Goal: Task Accomplishment & Management: Manage account settings

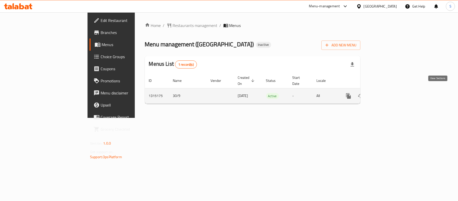
click at [391, 90] on link "enhanced table" at bounding box center [385, 96] width 12 height 12
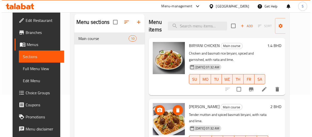
scroll to position [2, 0]
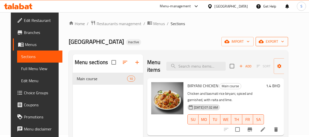
click at [276, 41] on span "export" at bounding box center [272, 41] width 24 height 6
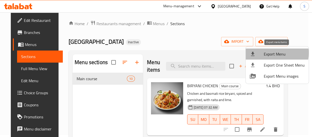
click at [269, 53] on span "Export Menu" at bounding box center [284, 54] width 41 height 6
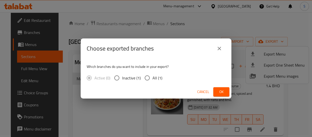
click at [157, 81] on span "All (1)" at bounding box center [158, 78] width 10 height 6
click at [153, 81] on input "All (1)" at bounding box center [147, 78] width 11 height 11
radio input "true"
click at [226, 91] on button "Ok" at bounding box center [221, 91] width 16 height 9
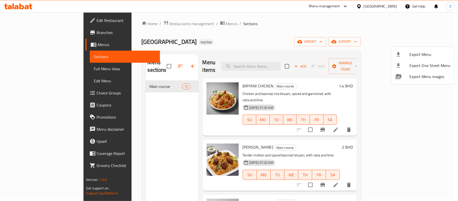
click at [254, 99] on div at bounding box center [229, 100] width 458 height 201
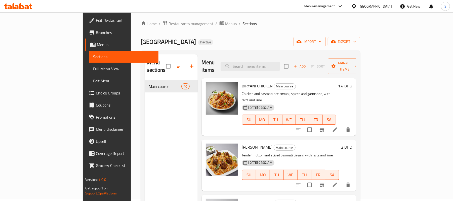
click at [93, 70] on span "Full Menu View" at bounding box center [123, 69] width 61 height 6
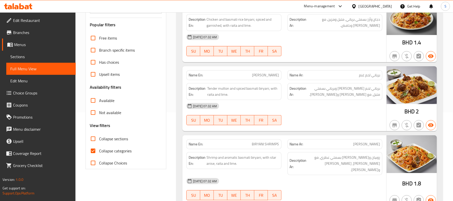
scroll to position [103, 0]
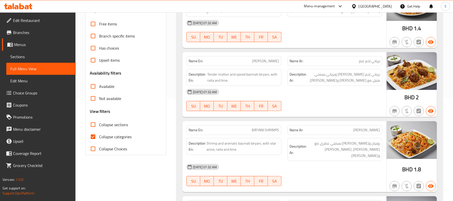
click at [106, 131] on label "Collapse categories" at bounding box center [109, 137] width 45 height 12
click at [99, 131] on input "Collapse categories" at bounding box center [93, 137] width 12 height 12
checkbox input "false"
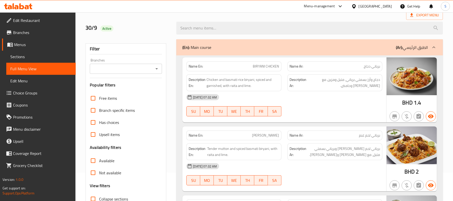
scroll to position [0, 0]
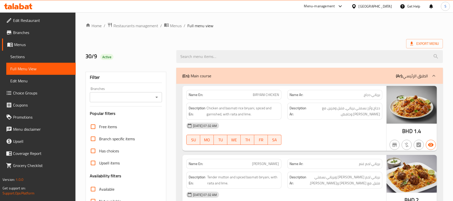
click at [385, 8] on div "[GEOGRAPHIC_DATA]" at bounding box center [375, 7] width 33 height 6
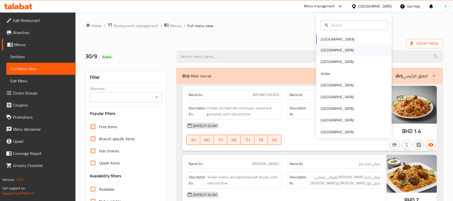
click at [341, 51] on div "Egypt" at bounding box center [353, 50] width 75 height 12
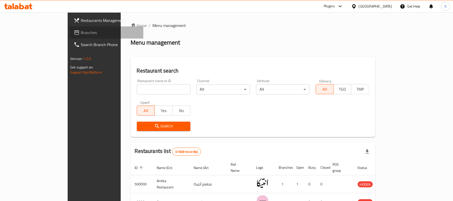
click at [81, 32] on span "Branches" at bounding box center [110, 32] width 59 height 6
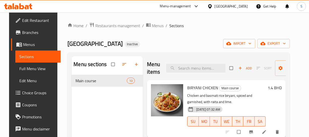
drag, startPoint x: 26, startPoint y: 68, endPoint x: 29, endPoint y: 69, distance: 3.1
click at [26, 68] on span "Full Menu View" at bounding box center [37, 69] width 37 height 6
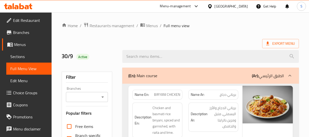
scroll to position [23, 0]
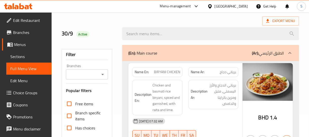
click at [203, 108] on div "Description Ar: برياني الدجاج والأرز البسمتي، متبل ومزين بالرايتا والحامض." at bounding box center [213, 94] width 50 height 29
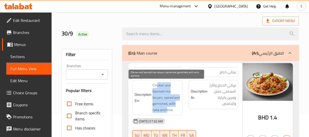
drag, startPoint x: 157, startPoint y: 83, endPoint x: 177, endPoint y: 106, distance: 30.5
click at [167, 111] on span "Chicken and basmati rice biryani, spiced and garnished, with raita and lime." at bounding box center [165, 97] width 27 height 31
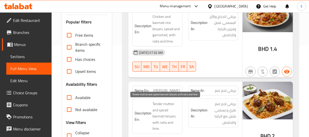
click at [169, 105] on span "Tender mutton and spiced basmati biryani, with raita and lime." at bounding box center [165, 116] width 27 height 31
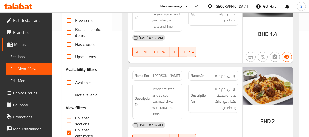
scroll to position [114, 0]
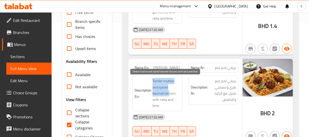
drag, startPoint x: 153, startPoint y: 81, endPoint x: 169, endPoint y: 93, distance: 20.2
click at [169, 93] on span "Tender mutton and spiced basmati biryani, with raita and lime." at bounding box center [165, 93] width 27 height 31
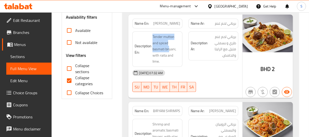
scroll to position [160, 0]
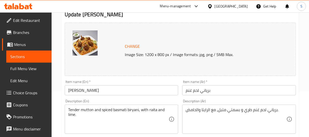
scroll to position [46, 0]
click at [200, 91] on input "برياني لحم غنم" at bounding box center [239, 90] width 114 height 10
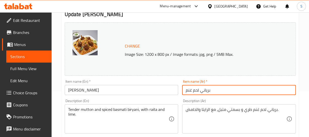
click at [194, 90] on input "برياني لحم غنم" at bounding box center [239, 90] width 114 height 10
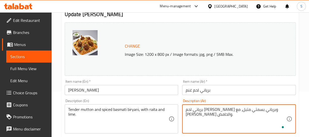
click at [197, 110] on textarea "برياني لحم غنم طري وبرياني بسمتي متبل، مع رايتا والحامض." at bounding box center [236, 119] width 101 height 24
type textarea "برياني لحم غنم طري وبرياني بسمتي متبل، مع رايتا وحامض."
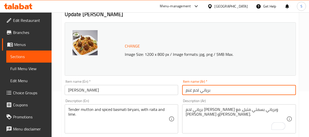
click at [228, 87] on input "برياني لحم غنم" at bounding box center [239, 90] width 114 height 10
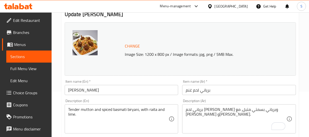
click at [97, 82] on div "Item name (En)   * BIRYANI MUTTON Item name (En) *" at bounding box center [122, 87] width 114 height 15
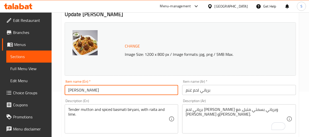
click at [99, 93] on input "[PERSON_NAME]" at bounding box center [122, 90] width 114 height 10
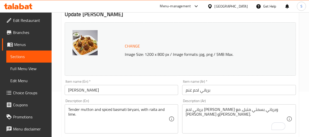
click at [191, 82] on div "Item name (Ar)   * برياني لحم غنم Item name (Ar) *" at bounding box center [239, 87] width 114 height 15
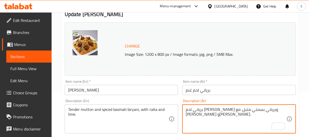
click at [280, 113] on textarea "برياني لحم غنم طري وبرياني بسمتي متبل، مع رايتا وحامض." at bounding box center [236, 119] width 101 height 24
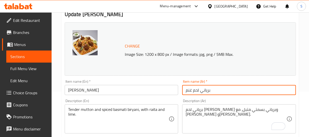
click at [199, 92] on input "برياني لحم غنم" at bounding box center [239, 90] width 114 height 10
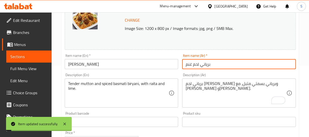
scroll to position [91, 0]
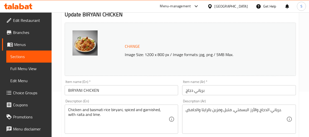
scroll to position [46, 0]
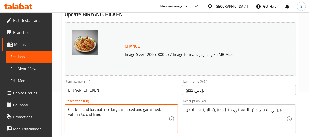
click at [74, 109] on textarea "Chicken and basmati rice biryani, spiced and garnished, with raita and lime." at bounding box center [118, 119] width 101 height 24
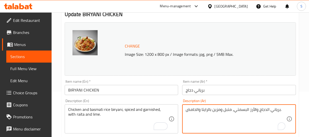
click at [252, 109] on textarea "برياني الدجاج والأرز البسمتي، متبل ومزين بالرايتا والحامض." at bounding box center [236, 119] width 101 height 24
paste textarea "جاج وأرز بسمتي برياني، متبل ومزين، مع رايتا وليمون"
click at [272, 111] on textarea "دجاج وأرز بسمتي برياني، متبل ومزين، مع رايتا وليمون." at bounding box center [236, 119] width 101 height 24
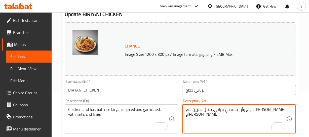
click at [210, 111] on textarea "دجاج وأرز بسمتي برياني، متبل ومزين، مع رايتا وليمون." at bounding box center [236, 119] width 101 height 24
click at [192, 107] on textarea "دجاج وأرز بسمتي برياني، متبل ومزين، مع رايتا وليمون." at bounding box center [236, 119] width 101 height 24
type textarea "دجاج وأرز بسمتي برياني، متبل ومزين، مع رايتا وحامض."
click at [211, 96] on div "Item name (Ar)   * برياني دجاج Item name (Ar) *" at bounding box center [239, 87] width 118 height 19
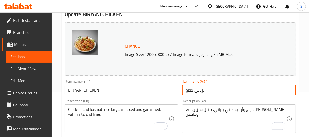
click at [214, 92] on input "برياني دجاج" at bounding box center [239, 90] width 114 height 10
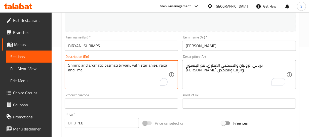
click at [82, 65] on textarea "Shrimp and aromatic basmati biryani, with star anise, raita and lime." at bounding box center [118, 75] width 101 height 24
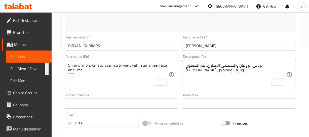
click at [106, 48] on input "BIRYANI SHRIMPS" at bounding box center [122, 46] width 114 height 10
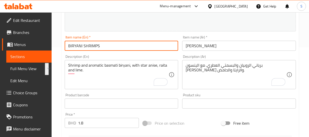
click at [106, 48] on input "BIRYANI SHRIMPS" at bounding box center [122, 46] width 114 height 10
type input "BIRYANI SHRIMPS"
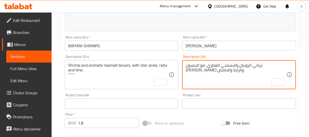
click at [249, 64] on textarea "برياني الروبيان والبسمتي العطري، مع الينسون النجمي والرايتا والحامض." at bounding box center [236, 75] width 101 height 24
paste textarea "وبيان وبرياني بسمتي عطري، مع يانسون نجمي، رايتا وليمون"
click at [282, 66] on textarea "روبيان وبرياني بسمتي عطري، مع يانسون نجمي، رايتا وليمون." at bounding box center [236, 75] width 101 height 24
click at [280, 67] on textarea "روبيان وبرياني بسمتي عطري، مع يانسون نجمي، رايتا وليمون." at bounding box center [236, 75] width 101 height 24
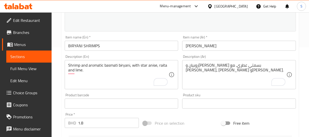
click at [105, 52] on div "Item name (En)   * BIRYANI SHRIMPS Item name (En) *" at bounding box center [122, 42] width 118 height 19
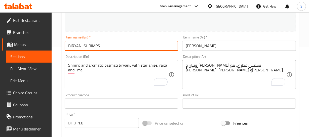
click at [105, 48] on input "BIRYANI SHRIMPS" at bounding box center [122, 46] width 114 height 10
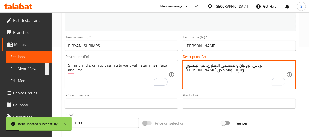
click at [251, 80] on textarea "برياني الروبيان والبسمتي العطري، مع الينسون النجمي والرايتا والحامض." at bounding box center [236, 75] width 101 height 24
type textarea "برياني الروبيان والبسمتي العطري، مع الينسون النجمي والرايتا والحامض."
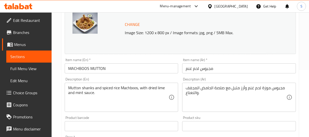
scroll to position [67, 0]
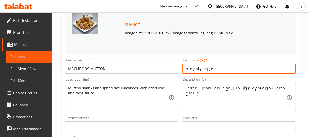
click at [199, 72] on input "مجبوس لحم غنم" at bounding box center [239, 69] width 114 height 10
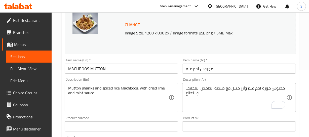
click at [272, 90] on textarea "مجبوس موزة لحم غنم وأرز متبل مع صلصة الحامض المجفف والنعناع." at bounding box center [236, 98] width 101 height 24
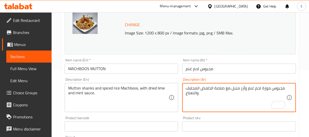
click at [272, 90] on textarea "مجبوس موزة لحم غنم وأرز متبل مع صلصة الحامض المجفف والنعناع." at bounding box center [236, 98] width 101 height 24
paste textarea "حم ضأن مع أرز متبل بالبهارات، مع صلصة الليمون المجفف والنعناع."
click at [276, 86] on textarea "لحم ضأن مع أرز متبل بالبهارات، مع صلصة الليمون المجفف والنعناع." at bounding box center [236, 98] width 101 height 24
click at [279, 89] on textarea "لحم ضأن مع أرز متبل بالبهارات، مع صلصة الليمون المجفف والنعناع." at bounding box center [236, 98] width 101 height 24
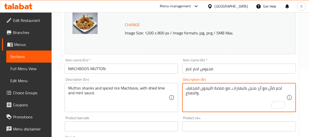
click at [279, 89] on textarea "لحم ضأن مع أرز متبل بالبهارات، مع صلصة الليمون المجفف والنعناع." at bounding box center [236, 98] width 101 height 24
click at [255, 86] on textarea "موزة لحم ضأن مع أرز متبل بالبهارات، مع صلصة الليمون المجفف والنعناع." at bounding box center [236, 98] width 101 height 24
type textarea "موزة لحم ضأن مع أرز متبل بالبهارات، مع صلصة الليمون المجفف والنعناع."
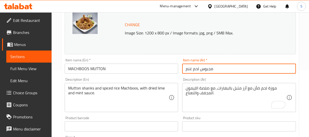
click at [191, 70] on input "مجبوس لحم غنم" at bounding box center [239, 69] width 114 height 10
paste input "أن"
type input "مجبوس لحم ضأن"
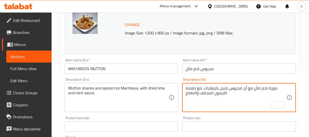
click at [214, 88] on textarea "موزة لحم ضأن مع أرز مجبوس متبل بالبهارات، مع صلصة الليمون المجفف والنعناع." at bounding box center [236, 98] width 101 height 24
click at [213, 88] on textarea "موزة لحم ضأن مع أرز مجبوس متبل بالبهارات، مع صلصة الليمون المجفف والنعناع." at bounding box center [236, 98] width 101 height 24
click at [196, 93] on textarea "موزة لحم ضأن مع أرز مجبوس متبل، مع صلصة الليمون المجفف والنعناع." at bounding box center [236, 98] width 101 height 24
click at [194, 93] on textarea "موزة لحم ضأن مع أرز مجبوس متبل، مع صلصة الليمون المجفف والنعناع." at bounding box center [236, 98] width 101 height 24
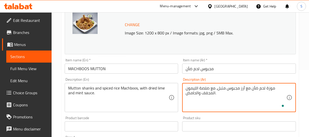
type textarea "موزة لحم ضأن مع أرز مجبوس متبل، مع صلصة الليمون المجفف والحامض."
click at [214, 70] on input "مجبوس لحم ضأن" at bounding box center [239, 69] width 114 height 10
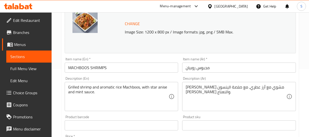
scroll to position [68, 0]
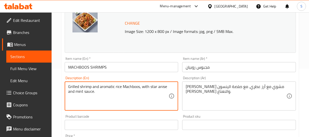
click at [92, 95] on textarea "Grilled shrimp and aromatic rice Machboos, with star anise and mint sauce." at bounding box center [118, 96] width 101 height 24
drag, startPoint x: 259, startPoint y: 88, endPoint x: 266, endPoint y: 93, distance: 9.0
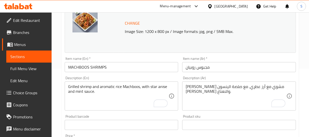
click at [253, 86] on textarea "مجبوس روبيان مشوي مع أرز عطري، مع صلصة الينسون النجمى والنعناع." at bounding box center [236, 96] width 101 height 24
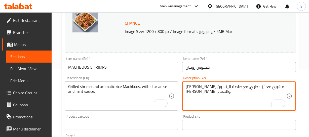
click at [253, 86] on textarea "مجبوس روبيان مشوي مع أرز عطري، مع صلصة الينسون النجمى والنعناع." at bounding box center [236, 96] width 101 height 24
paste textarea "روبيان مشوي وأرز معطر بالماشبوس، مع صلصة اليانسون"
click at [272, 90] on textarea "روبيان مشوي وأرز معطر بالماشبوس، مع صلصة اليانسون والنعناع." at bounding box center [236, 96] width 101 height 24
click at [226, 89] on textarea "روبيان مشوي وأرز معطر بالماشبوس، مع صلصة اليانسون والنعناع." at bounding box center [236, 96] width 101 height 24
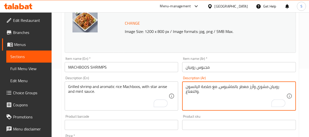
click at [226, 89] on textarea "روبيان مشوي وأرز معطر بالماشبوس، مع صلصة اليانسون والنعناع." at bounding box center [236, 96] width 101 height 24
click at [244, 87] on textarea "روبيان مشوي وأرز معطر، مع صلصة اليانسون والنعناع." at bounding box center [236, 96] width 101 height 24
click at [267, 86] on textarea "روبيان مشوي وأرز مجبوس معطر، مع صلصة اليانسون والنعناع." at bounding box center [236, 96] width 101 height 24
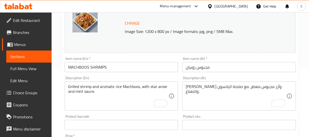
click at [197, 84] on div "روبيان مشوي وأرز مجبوس معطر، مع صلصة اليانسون والنعناع. Description (Ar)" at bounding box center [239, 95] width 114 height 29
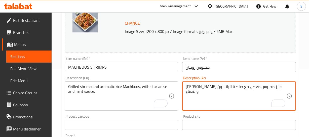
click at [196, 85] on textarea "روبيان مشوي وأرز مجبوس معطر، مع صلصة اليانسون والنعناع." at bounding box center [236, 96] width 101 height 24
type textarea "روبيان مشوي وأرز مجبوس معطر، مع صلصة اليانسون النجمي والنعناع."
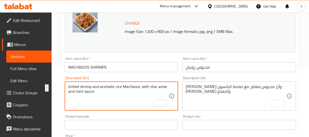
drag, startPoint x: 151, startPoint y: 87, endPoint x: 169, endPoint y: 85, distance: 17.6
click at [156, 90] on textarea "Grilled shrimp and aromatic rice Machboos, with star anise and mint sauce." at bounding box center [118, 96] width 101 height 24
drag, startPoint x: 150, startPoint y: 87, endPoint x: 166, endPoint y: 85, distance: 16.5
click at [166, 85] on textarea "Grilled shrimp and aromatic rice Machboos, with star anise and mint sauce." at bounding box center [118, 96] width 101 height 24
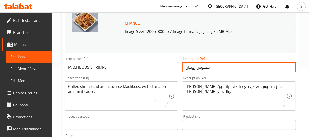
click at [218, 64] on input "مجبوس روبيان" at bounding box center [239, 67] width 114 height 10
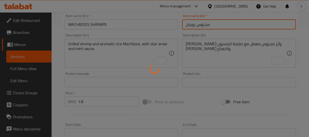
scroll to position [114, 0]
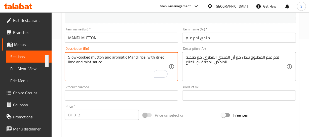
scroll to position [91, 0]
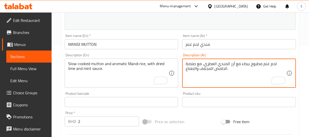
type textarea "لحم غنم مطبوخ ببطء مع أرز المندي العطري، مع صلصة الحامض المجفف والنعناع."
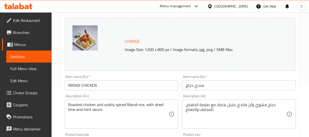
scroll to position [68, 0]
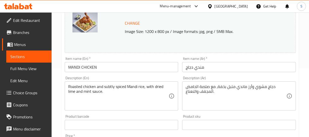
click at [301, 63] on div "Home / Restaurants management / Menus / Sections / item / update Main course se…" at bounding box center [180, 119] width 257 height 350
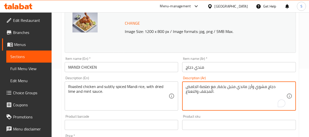
click at [276, 88] on textarea "دجاج مشوي وأرز ماندي متبل بخفة، مع صلصة الحامض المجفف والنعناع." at bounding box center [236, 96] width 101 height 24
click at [249, 88] on textarea "دجاج مشوي وأرز ماندي متبل بخفة، مع صلصة الحامض المجفف والنعناع." at bounding box center [236, 96] width 101 height 24
click at [200, 66] on input "مندي دجاج" at bounding box center [239, 67] width 114 height 10
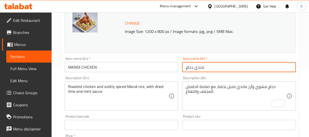
click at [200, 66] on input "مندي دجاج" at bounding box center [239, 67] width 114 height 10
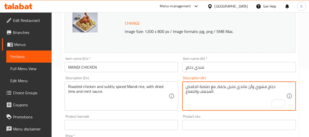
click at [241, 87] on textarea "دجاج مشوي وأرز ماندي متبل بخفة، مع صلصة الحامض المجفف والنعناع." at bounding box center [236, 96] width 101 height 24
paste textarea "To enrich screen reader interactions, please activate Accessibility in Grammarl…"
click at [243, 86] on textarea "دجاج مشوي وأرز مندي متبل بخفة، مع صلصة الحامض المجفف والنعناع." at bounding box center [236, 96] width 101 height 24
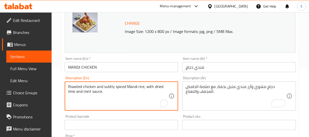
click at [109, 87] on textarea "Roasted chicken and subtly spiced Mandi rice, with dried lime and mint sauce." at bounding box center [118, 96] width 101 height 24
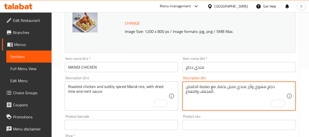
click at [220, 87] on textarea "دجاج مشوي وأرز مندي متبل بخفة، مع صلصة الحامض المجفف والنعناع." at bounding box center [236, 96] width 101 height 24
paste textarea "كل خفي"
type textarea "دجاج مشوي وأرز مندي متبل بشكل خفي، مع صلصة الحامض المجفف والنعناع."
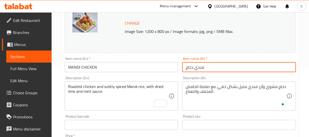
click at [217, 71] on input "مندي دجاج" at bounding box center [239, 67] width 114 height 10
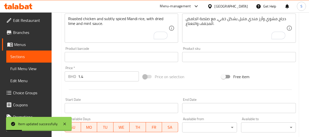
scroll to position [137, 0]
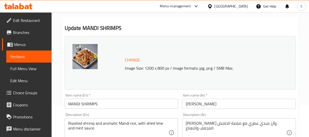
scroll to position [46, 0]
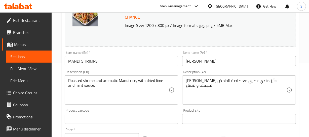
scroll to position [91, 0]
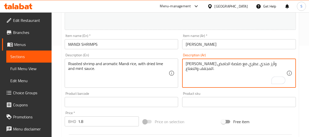
click at [239, 63] on textarea "روبيان مشوي وأرز مندي عطري مع صلصة الحامض المجفف والنعناع." at bounding box center [236, 73] width 101 height 24
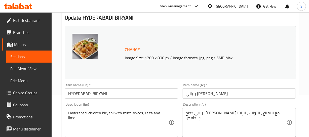
scroll to position [46, 0]
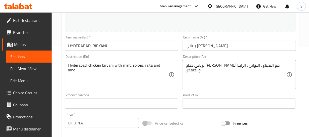
scroll to position [91, 0]
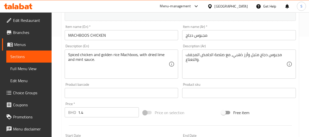
scroll to position [90, 0]
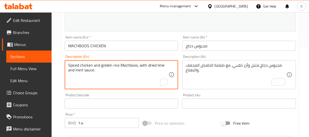
click at [88, 66] on textarea "Spiced chicken and golden rice Machboos, with dried lime and mint sauce." at bounding box center [118, 75] width 101 height 24
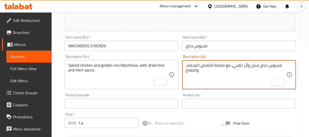
click at [244, 70] on textarea "مجبوس دجاج متبل وأرز ذهبي، مع صلصة الحامض المجفف والنعناع." at bounding box center [236, 75] width 101 height 24
paste textarea "دجاج متبل وأرز ذهبي مخبوز، مع صلصة الليمون"
click at [273, 65] on textarea "دجاج متبل وأرز ذهبي مخبوز، مع صلصة الليمون المجفف والنعناع." at bounding box center [236, 75] width 101 height 24
click at [274, 65] on textarea "دجاج متبل وأرز ذهبي مخبوز، مع صلصة الليمون المجفف والنعناع." at bounding box center [236, 75] width 101 height 24
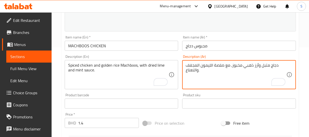
click at [239, 65] on textarea "دجاج متبل وأرز ذهبي مخبوز، مع صلصة الليمون المجفف والنعناع." at bounding box center [236, 75] width 101 height 24
click at [202, 66] on textarea "دجاج متبل وأرز ذهبي مجبوس، مع صلصة الليمون المجفف والنعناع." at bounding box center [236, 75] width 101 height 24
type textarea "دجاج متبل وأرز ذهبي مجبوس، مع صلصة الحامض المجفف والنعناع."
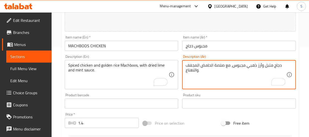
click at [213, 44] on input "مجبوس دجاج" at bounding box center [239, 46] width 114 height 10
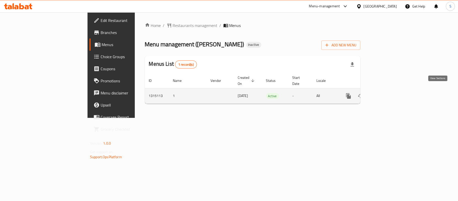
click at [388, 93] on icon "enhanced table" at bounding box center [385, 96] width 6 height 6
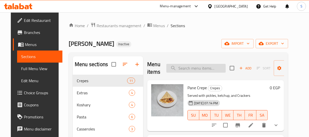
click at [214, 71] on input "search" at bounding box center [195, 68] width 59 height 9
click at [209, 70] on input "search" at bounding box center [195, 68] width 59 height 9
paste input "Mix sandwich Baba Abdo"
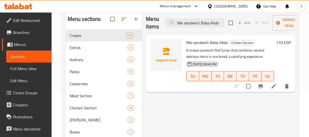
scroll to position [46, 0]
click at [194, 19] on input "Mix sandwich Baba Abdo" at bounding box center [194, 22] width 59 height 9
paste input "Hawawshi on Charcoal"
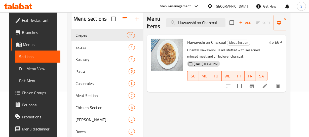
click at [219, 53] on p "Oriental Hawawshi Baladi stuffed with seasoned minced meat and grilled over cha…" at bounding box center [227, 53] width 80 height 13
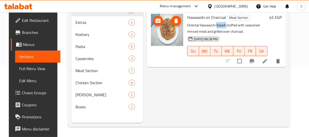
scroll to position [48, 0]
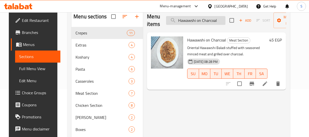
click at [195, 21] on input "Hawawshi on Charcoal" at bounding box center [195, 20] width 59 height 9
paste input "Mix Sandwich"
click at [194, 21] on input "Hawawshi on Charcoal" at bounding box center [195, 20] width 59 height 9
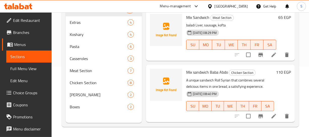
scroll to position [70, 0]
type input "Mix Sandwich"
click at [90, 43] on div "Pasta 6" at bounding box center [104, 46] width 76 height 12
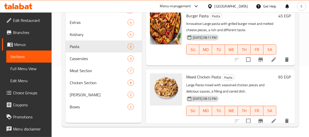
scroll to position [254, 0]
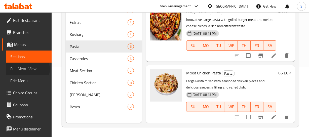
click at [27, 69] on span "Full Menu View" at bounding box center [28, 69] width 37 height 6
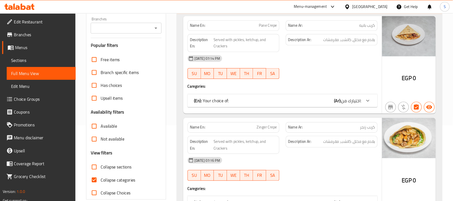
scroll to position [71, 0]
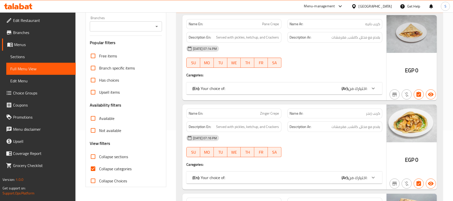
click at [129, 171] on span "Collapse categories" at bounding box center [115, 168] width 32 height 6
click at [99, 171] on input "Collapse categories" at bounding box center [93, 168] width 12 height 12
checkbox input "false"
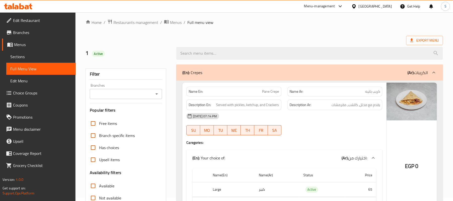
scroll to position [0, 0]
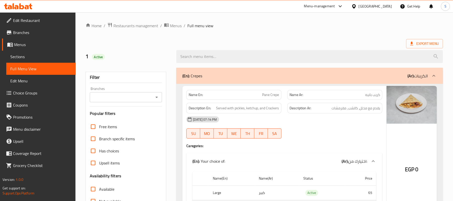
click at [303, 125] on div "29-09-2025 07:14 PM" at bounding box center [284, 119] width 202 height 12
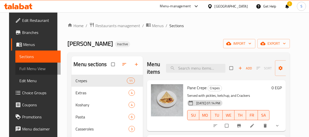
click at [30, 67] on span "Full Menu View" at bounding box center [37, 69] width 37 height 6
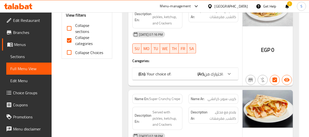
scroll to position [206, 0]
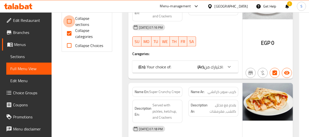
click at [67, 21] on input "Collapse sections" at bounding box center [69, 21] width 12 height 12
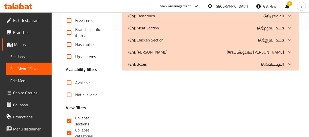
scroll to position [85, 0]
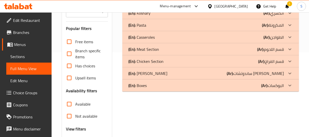
click at [161, 26] on div "(En): Pasta (Ar): المكرونة" at bounding box center [205, 25] width 155 height 6
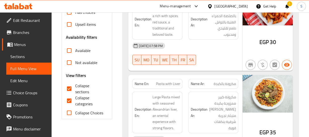
scroll to position [131, 0]
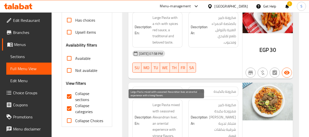
click at [159, 106] on span "Large Pasta mixed with seasoned Alexandrian liver, an oriental experience with …" at bounding box center [165, 120] width 27 height 37
copy span "Large"
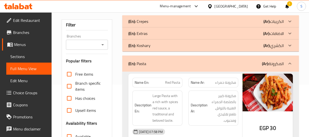
scroll to position [53, 0]
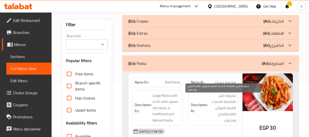
click at [222, 96] on span "مكرونة كبير بالصلصة الحمراء الغنية بالتوابل، طعم تقليدي ومحبوب." at bounding box center [221, 108] width 27 height 31
copy span "كبير"
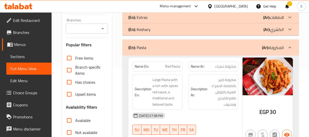
scroll to position [30, 0]
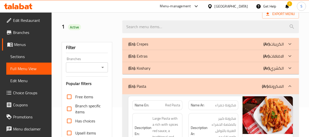
click at [181, 84] on div "(En): Pasta (Ar): المكرونة" at bounding box center [205, 86] width 155 height 6
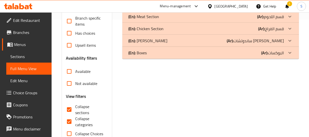
scroll to position [121, 0]
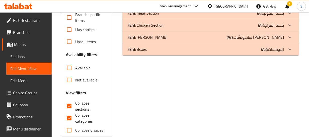
click at [75, 105] on input "Collapse sections" at bounding box center [69, 106] width 12 height 12
checkbox input "false"
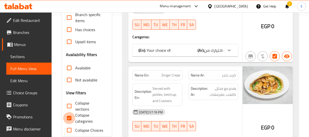
click at [75, 116] on input "Collapse categories" at bounding box center [69, 118] width 12 height 12
checkbox input "false"
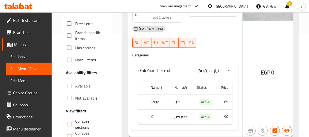
scroll to position [75, 0]
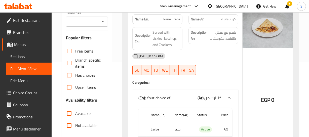
click at [250, 76] on div "EGP 0" at bounding box center [267, 87] width 50 height 154
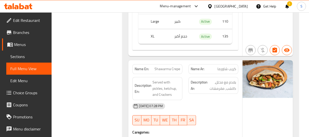
scroll to position [4828, 0]
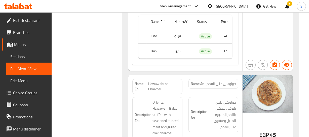
click at [189, 97] on div "Description Ar: حواوشي بلدي شرقي محشي باللحم المفروم المتبل ومشوي على الفحم." at bounding box center [213, 114] width 50 height 35
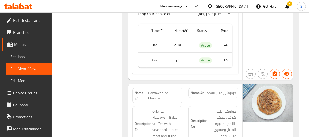
scroll to position [4818, 0]
click at [185, 85] on div "Name Ar: حواوشي علي الفحم" at bounding box center [213, 95] width 56 height 21
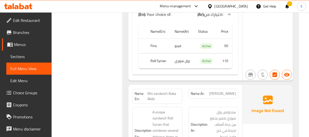
click at [156, 91] on span "Mix sandwich Baba Abdo" at bounding box center [163, 96] width 33 height 11
copy span "Mix sandwich Baba Abdo"
click at [205, 109] on h6 "Description Ar: سندوتش رول سوري مميز يجمع بين عدة أصناف لذيذة في خبز واحد، تجرب…" at bounding box center [213, 127] width 45 height 37
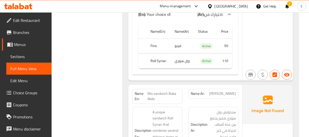
scroll to position [4830, 0]
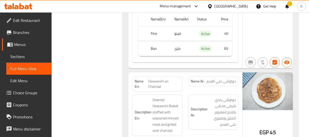
click at [151, 79] on span "Hawawshi on Charcoal" at bounding box center [164, 84] width 32 height 11
copy span "Hawawshi on Charcoal"
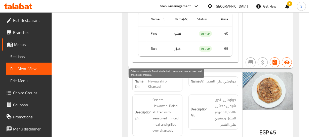
click at [160, 97] on span "Oriental Hawawshi Baladi stuffed with seasoned minced meat and grilled over cha…" at bounding box center [165, 115] width 27 height 37
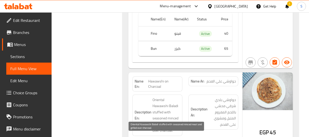
scroll to position [4926, 0]
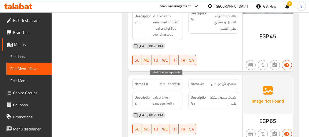
click at [157, 94] on span "baladi Liver, sausage, kofta" at bounding box center [165, 100] width 27 height 12
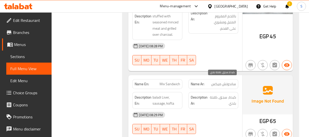
click at [232, 94] on span "كبدة، سجق، كفتة بلدي" at bounding box center [222, 100] width 27 height 12
click at [165, 81] on span "Mix Sandwich" at bounding box center [169, 83] width 21 height 5
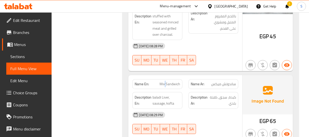
click at [165, 81] on span "Mix Sandwich" at bounding box center [169, 83] width 21 height 5
copy span "Mix Sandwich"
click at [238, 89] on div "Description Ar: كبدة، سجق، كفتة بلدي" at bounding box center [213, 100] width 56 height 23
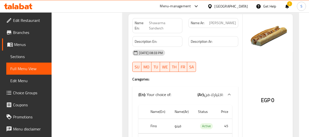
scroll to position [5095, 0]
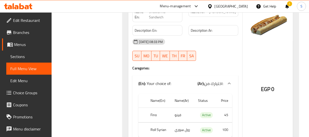
click at [161, 108] on th "Fino" at bounding box center [159, 115] width 24 height 15
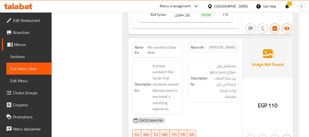
scroll to position [6239, 0]
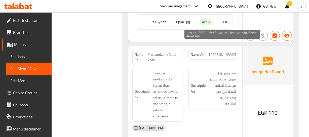
click at [220, 70] on span "سندوتش رول سوري مميز يجمع بين عدة أصناف لذيذة في خبز واحد، تجربة مشبّعة." at bounding box center [221, 88] width 27 height 37
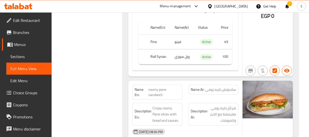
click at [184, 100] on div "Description En: Crispy roumy Pane slices with bread and sauces." at bounding box center [157, 114] width 56 height 29
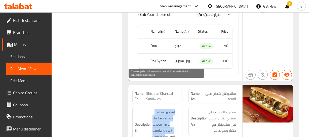
drag, startPoint x: 154, startPoint y: 83, endPoint x: 166, endPoint y: 108, distance: 27.8
click at [166, 109] on span "Charcoal grilled chicken shish tawook in a sandwich with vegetables and sauces." at bounding box center [165, 127] width 27 height 37
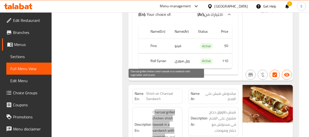
click at [174, 109] on span "Charcoal grilled chicken shish tawook in a sandwich with vegetables and sauces." at bounding box center [165, 127] width 27 height 37
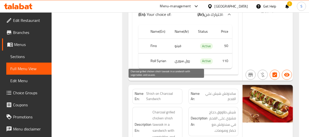
scroll to position [5169, 0]
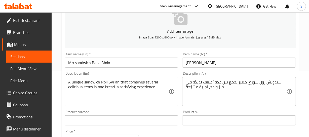
scroll to position [68, 0]
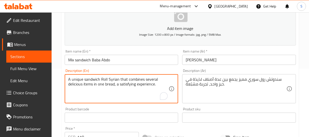
click at [76, 79] on textarea "A unique sandwich Roll Syrian that combines several delicious items in one brea…" at bounding box center [118, 89] width 101 height 24
click at [95, 90] on textarea "A unique sandwich Roll Syrian that combines several delicious items in one brea…" at bounding box center [118, 89] width 101 height 24
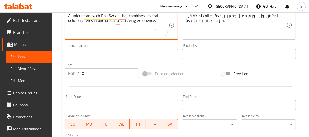
scroll to position [104, 0]
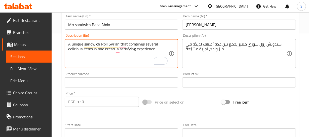
click at [75, 45] on textarea "A unique sandwich Roll Syrian that combines several delicious items in one brea…" at bounding box center [118, 54] width 101 height 24
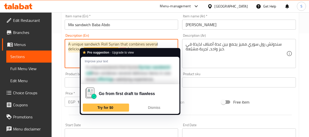
click at [89, 42] on textarea "A unique sandwich Roll Syrian that combines several delicious items in one brea…" at bounding box center [118, 54] width 101 height 24
click at [77, 45] on textarea "A unique sandwich Roll Syrian that combines several delicious items in one brea…" at bounding box center [118, 54] width 101 height 24
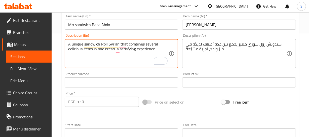
click at [77, 45] on textarea "A unique sandwich Roll Syrian that combines several delicious items in one brea…" at bounding box center [118, 54] width 101 height 24
click at [77, 43] on textarea "A sandwich Roll Syrian that combines several delicious items in one bread, a sa…" at bounding box center [118, 54] width 101 height 24
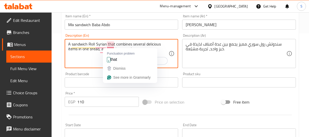
click at [111, 44] on textarea "A sandwich Roll Syrian that combines several delicious items in one bread, a sa…" at bounding box center [118, 54] width 101 height 24
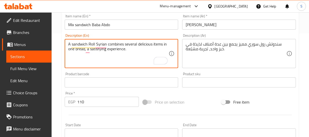
click at [113, 44] on textarea "A sandwich Roll Syrian combines several delicious items in one bread, a satisfy…" at bounding box center [118, 54] width 101 height 24
click at [139, 43] on textarea "A sandwich Roll Syrian combines several delicious items in one bread, a satisfy…" at bounding box center [118, 54] width 101 height 24
drag, startPoint x: 80, startPoint y: 49, endPoint x: 125, endPoint y: 49, distance: 45.0
click at [125, 49] on textarea "A sandwich Roll Syrian combines several items in one bread, a satisfying experi…" at bounding box center [118, 54] width 101 height 24
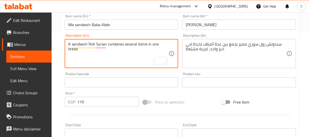
type textarea "A sandwich Roll Syrian combines several items in one bread"
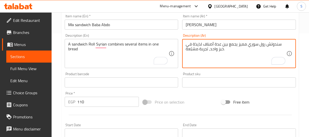
drag, startPoint x: 209, startPoint y: 48, endPoint x: 188, endPoint y: 53, distance: 21.5
click at [202, 50] on textarea "سندوتش رول سوري مميز يجمع بين عدة أصناف لذيذة في خبز واحد، تجربة مشبّعة." at bounding box center [236, 54] width 101 height 24
click at [192, 49] on textarea "سندوتش رول سوري مميز يجمع بين عدة أصناف لذيذة في خبز واحد، مشبّعة." at bounding box center [236, 54] width 101 height 24
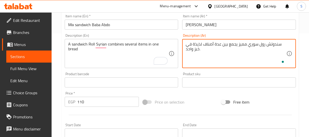
click at [199, 43] on textarea "سندوتش رول سوري مميز يجمع بين عدة أصناف لذيذة في خبز واحد." at bounding box center [236, 54] width 101 height 24
click at [244, 43] on textarea "سندوتش رول سوري مميز يجمع بين عدة أصناف في خبز واحد." at bounding box center [236, 54] width 101 height 24
click at [278, 45] on textarea "سندوتش رول سوري يجمع بين عدة أصناف في خبز واحد." at bounding box center [236, 54] width 101 height 24
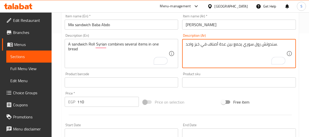
click at [255, 27] on input "[PERSON_NAME]" at bounding box center [239, 25] width 114 height 10
type textarea "سندوتش رول سوري يجمع بين عدة أصناف في خبز واحد"
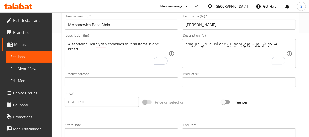
click at [224, 15] on div "Item name (Ar)   * [PERSON_NAME] name (Ar) *" at bounding box center [239, 21] width 114 height 15
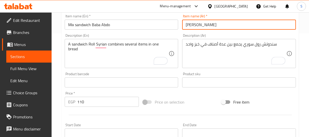
click at [222, 25] on input "[PERSON_NAME]" at bounding box center [239, 25] width 114 height 10
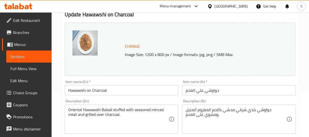
scroll to position [46, 0]
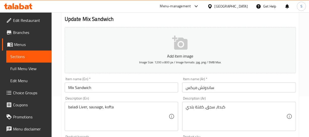
scroll to position [46, 0]
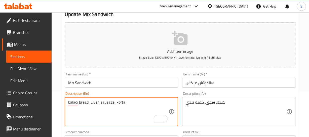
type textarea "baladi bread, Liver, sausage, kofta"
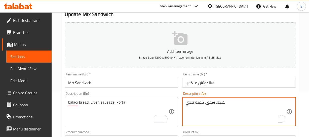
click at [197, 103] on textarea "كبدة، سجق، كفتة بلدي" at bounding box center [236, 112] width 101 height 24
type textarea "كبدة، سجق، [GEOGRAPHIC_DATA]، عيش بلدي"
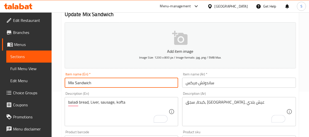
click at [88, 82] on input "Mix Sandwich" at bounding box center [122, 83] width 114 height 10
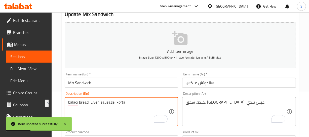
drag, startPoint x: 91, startPoint y: 103, endPoint x: 60, endPoint y: 103, distance: 30.7
paste textarea "baladi bread,"
click at [106, 103] on textarea "Liver, sausage, kofta baladi bread" at bounding box center [118, 112] width 101 height 24
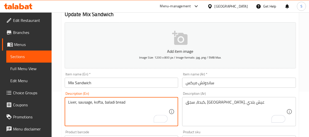
type textarea "Liver, sausage, kofta, baladi bread"
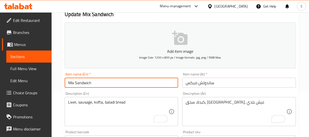
drag, startPoint x: 88, startPoint y: 82, endPoint x: 199, endPoint y: 95, distance: 111.9
click at [87, 82] on input "Mix Sandwich" at bounding box center [122, 83] width 114 height 10
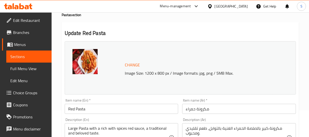
scroll to position [68, 0]
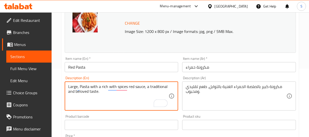
drag, startPoint x: 80, startPoint y: 86, endPoint x: 62, endPoint y: 82, distance: 18.2
click at [62, 82] on div "Update Red Pasta Change Image Size: 1200 x 800 px / Image formats: jpg, png / 5…" at bounding box center [180, 130] width 237 height 300
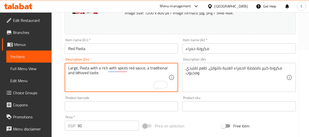
scroll to position [91, 0]
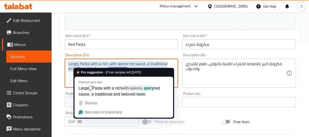
click at [75, 63] on textarea "Large, Pasta with a rich with spices red sauce, a traditional and beloved taste." at bounding box center [118, 73] width 101 height 24
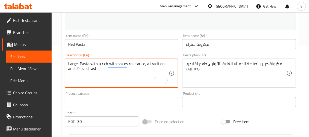
click at [75, 63] on textarea "Large, Pasta with a rich with spices red sauce, a traditional and beloved taste." at bounding box center [118, 73] width 101 height 24
paste textarea "size,"
type textarea "Large size, Pasta with a rich with spices red sauce, a traditional and beloved …"
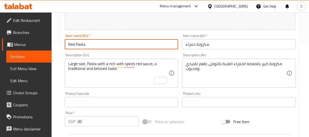
click at [105, 44] on input "Red Pasta" at bounding box center [122, 44] width 114 height 10
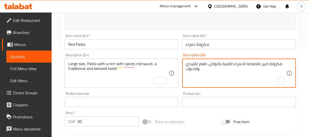
click at [276, 65] on textarea "مكرونة كبير بالصلصة الحمراء الغنية بالتوابل، طعم تقليدي ومحبوب." at bounding box center [236, 73] width 101 height 24
paste textarea "حجم كبير،"
type textarea "حجم كبير، مكرونة كبير بالصلصة الحمراء الغنية بالتوابل، طعم تقليدي ومحبوب."
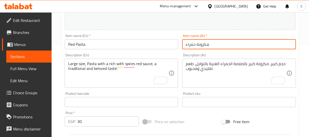
click at [223, 48] on input "مكرونة حمراء" at bounding box center [239, 44] width 114 height 10
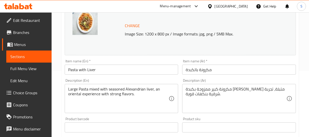
scroll to position [68, 0]
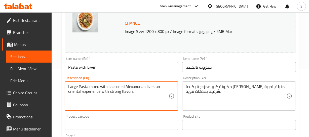
click at [69, 86] on textarea "Large Pasta mixed with seasoned Alexandrian liver, an oriental experience with …" at bounding box center [118, 96] width 101 height 24
paste textarea ","
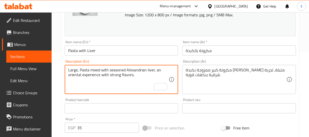
scroll to position [91, 0]
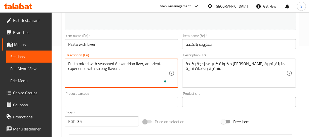
paste textarea "Large size,"
type textarea "Large size, Pasta mixed with seasoned Alexandrian liver, an oriental experience…"
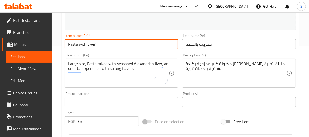
click at [125, 44] on input "Pasta with Liver" at bounding box center [122, 44] width 114 height 10
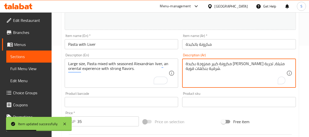
click at [275, 63] on textarea "مكرونة كبير ممزوجة بكبدة [PERSON_NAME] متبلة، تجربة شرقية بنكهات قوية." at bounding box center [236, 73] width 101 height 24
paste textarea "حجم كبير،"
click at [241, 65] on textarea "حجم كبير، مكرونة كبير ممزوجة بكبدة إسكندراني متبلة، تجربة شرقية بنكهات قوية." at bounding box center [236, 73] width 101 height 24
click at [244, 63] on textarea "حجم كبير، مكرونة كبير ممزوجة بكبدة إسكندراني متبلة، تجربة شرقية بنكهات قوية." at bounding box center [236, 73] width 101 height 24
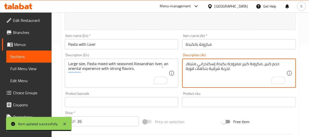
click at [244, 63] on textarea "حجم كبير، مكرونة كبير ممزوجة بكبدة إسكندراني متبلة، تجربة شرقية بنكهات قوية." at bounding box center [236, 73] width 101 height 24
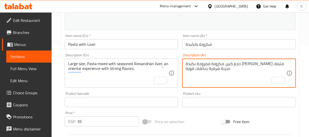
type textarea "حجم كبير، مكرونة ممزوجة بكبدة [PERSON_NAME] متبلة، تجربة شرقية بنكهات قوية."
click at [220, 41] on input "مكرونة بالكبدة" at bounding box center [239, 44] width 114 height 10
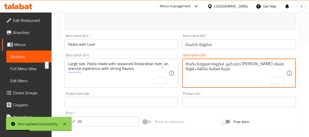
drag, startPoint x: 250, startPoint y: 63, endPoint x: 280, endPoint y: 64, distance: 29.9
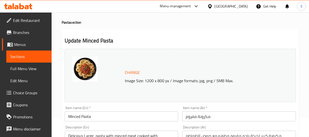
scroll to position [46, 0]
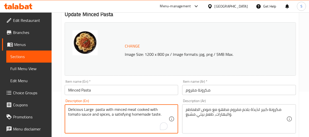
click at [70, 111] on textarea "Delicious Large pasta with minced meat cooked with tomato sauce and spices, a s…" at bounding box center [118, 119] width 101 height 24
paste textarea "Large,"
click at [85, 110] on textarea "Large, Large pasta with minced meat cooked with tomato sauce and spices, a sati…" at bounding box center [118, 119] width 101 height 24
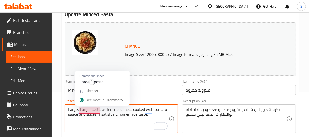
click at [85, 110] on textarea "Large, Large pasta with minced meat cooked with tomato sauce and spices, a sati…" at bounding box center [118, 119] width 101 height 24
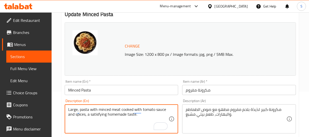
type textarea "Large, pasta with minced meat cooked with tomato sauce and spices, a satisfying…"
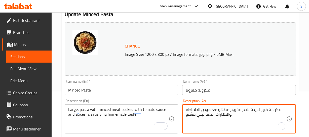
click at [254, 109] on textarea "مكرونة كبير لذيذة بلحم مفروم مطهو مع صوص الطماطم والبهارات، طعم بيتي مشبع." at bounding box center [236, 119] width 101 height 24
type textarea "مكرونة كبير بلحم مفروم مطهو مع صوص الطماطم والبهارات، طعم بيتي مشبع."
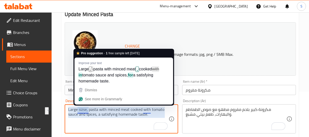
drag, startPoint x: 88, startPoint y: 111, endPoint x: 61, endPoint y: 107, distance: 27.4
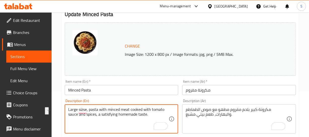
click at [93, 114] on textarea "Large sizse, pasta with minced meat cooked with tomato sauce and spices, a sati…" at bounding box center [118, 119] width 101 height 24
drag, startPoint x: 87, startPoint y: 109, endPoint x: 65, endPoint y: 111, distance: 22.2
click at [65, 111] on div "Large size, pasta with minced meat cooked with tomato sauce and spices, a satis…" at bounding box center [122, 118] width 114 height 29
type textarea "Large size, pasta with minced meat cooked with tomato sauce and spices, a satis…"
click at [94, 93] on input "Minced Pasta" at bounding box center [122, 90] width 114 height 10
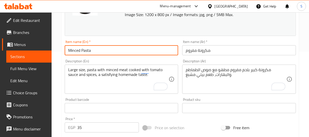
scroll to position [91, 0]
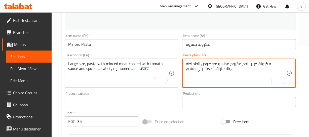
click at [265, 64] on textarea "مكرونة كبير بلحم مفروم مطهو مع صوص الطماطم والبهارات، طعم بيتي مشبع." at bounding box center [236, 73] width 101 height 24
paste textarea "حجم كبير،"
click at [238, 62] on textarea "حجم كبير، مكرونة كبير بلحم مفروم مطهو مع صوص الطماطم والبهارات، طعم بيتي مشبع." at bounding box center [236, 73] width 101 height 24
type textarea "حجم كبير، مكرونة بلحم مفروم مطهو مع صوص الطماطم والبهارات، طعم بيتي مشبع."
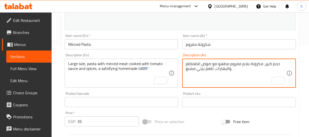
click at [210, 48] on input "مكرونة مفروم" at bounding box center [239, 44] width 114 height 10
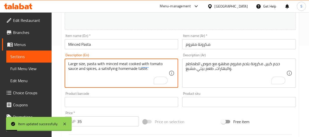
click at [106, 70] on textarea "Large size, pasta with minced meat cooked with tomato sauce and spices, a satis…" at bounding box center [118, 73] width 101 height 24
type textarea "Large size, pasta with minced meat cooked with tomato sauce and spices, a homem…"
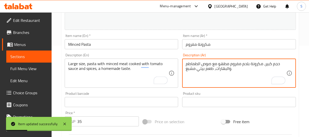
click at [190, 69] on textarea "حجم كبير، مكرونة بلحم مفروم مطهو مع صوص الطماطم والبهارات، طعم بيتي مشبع." at bounding box center [236, 73] width 101 height 24
type textarea "حجم كبير، مكرونة بلحم مفروم مطهو مع صوص الطماطم والبهارات، طعم بيتي."
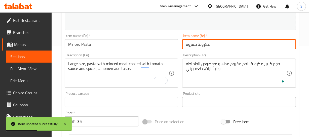
click at [229, 47] on input "مكرونة مفروم" at bounding box center [239, 44] width 114 height 10
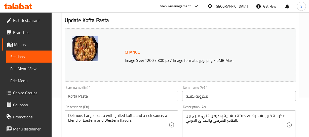
scroll to position [46, 0]
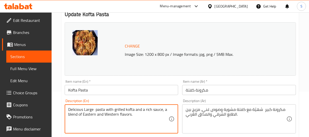
click at [77, 108] on textarea "Delicious Large pasta with grilled kofta and a rich sauce, a blend of Eastern a…" at bounding box center [118, 119] width 101 height 24
paste textarea "Large size,"
click at [93, 110] on textarea "Large size, Large pasta with grilled kofta and a rich sauce, a blend of Eastern…" at bounding box center [118, 119] width 101 height 24
type textarea "Large size, pasta with grilled kofta and a rich sauce, a blend of Eastern and W…"
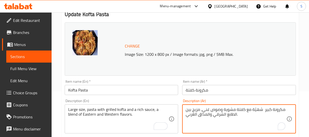
click at [255, 110] on textarea "مكرونة كبير شهيّة مع كفتة مشوية وصوص غني، مزيج بين الطابع الشرقي والمذاق الغربي." at bounding box center [236, 119] width 101 height 24
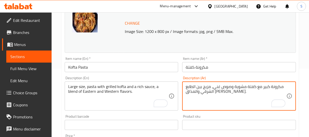
click at [279, 86] on textarea "مكرونة كبير مع كفتة مشوية وصوص غني، مزيج بين الطابع الشرقي والمذاق [PERSON_NAME…" at bounding box center [236, 96] width 101 height 24
paste textarea "حجم كبير،"
click at [247, 87] on textarea "حجم كبير، مكرونة كبير مع كفتة مشوية وصوص غني، مزيج بين الطابع الشرقي والمذاق [P…" at bounding box center [236, 96] width 101 height 24
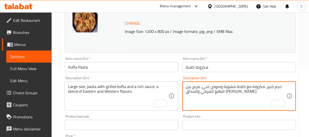
type textarea "حجم كبير، مكرونة مع كفتة مشوية وصوص غني، مزيج بين الطابع الشرقي والمذاق [PERSON…"
click at [209, 62] on div "Item name (Ar)   * مكرونة كفتة Item name (Ar) *" at bounding box center [239, 64] width 114 height 15
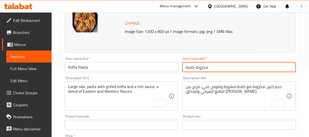
click at [208, 65] on input "مكرونة كفتة" at bounding box center [239, 67] width 114 height 10
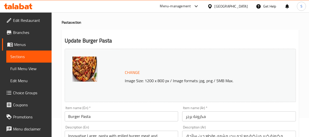
scroll to position [46, 0]
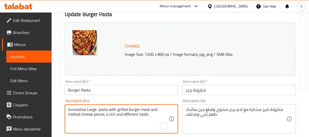
click at [78, 110] on textarea "Innovative Large pasta with grilled burger meat and melted cheese pieces, a ric…" at bounding box center [118, 119] width 101 height 24
click at [74, 109] on textarea "Large pasta with grilled burger meat and melted cheese pieces, a rich and diffe…" at bounding box center [118, 119] width 101 height 24
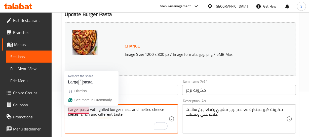
click at [74, 109] on textarea "Large pasta with grilled burger meat and melted cheese pieces, a rich and diffe…" at bounding box center [118, 119] width 101 height 24
paste textarea "size,"
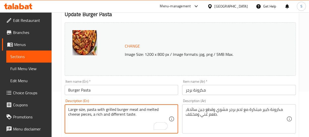
type textarea "Large size, pasta with grilled burger meat and melted cheese pieces, a rich and…"
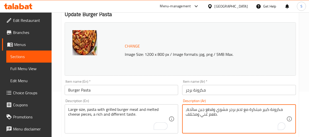
click at [255, 109] on textarea "مكرونة كبير مبتكرة مع لحم برجر مشوي وقطع جبن سائحة، طعم غني ومختلف." at bounding box center [236, 119] width 101 height 24
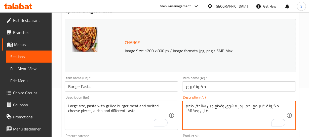
scroll to position [91, 0]
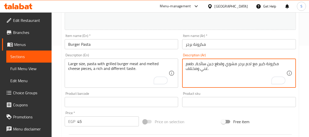
click at [274, 66] on textarea "مكرونة كبير مع لحم برجر مشوي وقطع جبن سائحة، طعم غني ومختلف." at bounding box center [236, 73] width 101 height 24
paste textarea "حجم كبير،"
click at [237, 62] on textarea "حجم كبير، مكرونة كبير مع لحم برجر مشوي وقطع جبن سائحة، طعم غني ومختلف." at bounding box center [236, 73] width 101 height 24
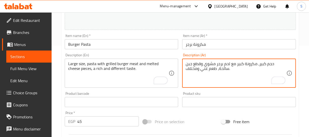
click at [237, 63] on textarea "حجم كبير، مكرونة كبير مع لحم برجر مشوي وقطع جبن سائحة، طعم غني ومختلف." at bounding box center [236, 73] width 101 height 24
click at [238, 63] on textarea "حجم كبير، مكرونة كبير مع لحم برجر مشوي وقطع جبن سائحة، طعم غني ومختلف." at bounding box center [236, 73] width 101 height 24
click at [239, 63] on textarea "حجم كبير، مكرونة كبير مع لحم برجر مشوي وقطع جبن سائحة، طعم غني ومختلف." at bounding box center [236, 73] width 101 height 24
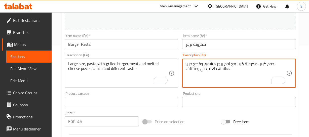
click at [239, 63] on textarea "حجم كبير، مكرونة كبير مع لحم برجر مشوي وقطع جبن سائحة، طعم غني ومختلف." at bounding box center [236, 73] width 101 height 24
type textarea "حجم كبير، مكرونة مع لحم برجر مشوي وقطع جبن سائحة، طعم غني ومختلف."
drag, startPoint x: 217, startPoint y: 44, endPoint x: 214, endPoint y: 47, distance: 3.6
click at [214, 45] on input "مكرونة برجر" at bounding box center [239, 44] width 114 height 10
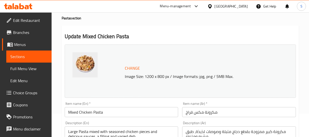
scroll to position [46, 0]
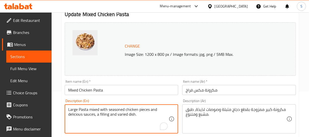
click at [75, 116] on textarea "Large Pasta mixed with seasoned chicken pieces and delicious sauces, a filling …" at bounding box center [118, 119] width 101 height 24
click at [73, 110] on textarea "Large Pasta mixed with seasoned chicken pieces and delicious sauces, a filling …" at bounding box center [118, 119] width 101 height 24
paste textarea "size,"
click at [90, 110] on textarea "Large size, Pasta mixed with seasoned chicken pieces and delicious sauces, a fi…" at bounding box center [118, 119] width 101 height 24
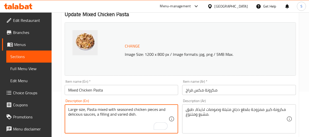
click at [90, 110] on textarea "Large size, Pasta mixed with seasoned chicken pieces and delicious sauces, a fi…" at bounding box center [118, 119] width 101 height 24
type textarea "Large size, mixed with seasoned chicken pieces and delicious sauces, a filling …"
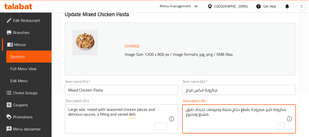
click at [201, 108] on textarea "مكرونة كبير ممزوجة بقطع دجاج متبلة وصوصات لذيذة، طبق مشبع ومتنوع." at bounding box center [236, 119] width 101 height 24
type textarea "مكرونة كبير ممزوجة بقطع دجاج متبلة وصوصات ، طبق مشبع ومتنوع."
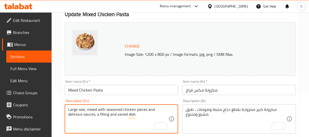
click at [74, 115] on textarea "Large size, mixed with seasoned chicken pieces and delicious sauces, a filling …" at bounding box center [118, 119] width 101 height 24
type textarea "Large size, mixed with seasoned chicken pieces and sauces, a filling and varied…"
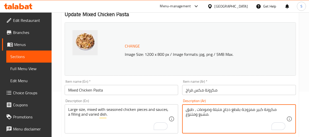
click at [261, 109] on textarea "مكرونة كبير ممزوجة بقطع دجاج متبلة وصوصات ، طبق مشبع ومتنوع." at bounding box center [236, 119] width 101 height 24
drag, startPoint x: 276, startPoint y: 110, endPoint x: 282, endPoint y: 109, distance: 5.3
click at [282, 109] on textarea "مكرونة ممزوجة بقطع دجاج متبلة وصوصات ، طبق مشبع ومتنوع." at bounding box center [236, 119] width 101 height 24
click at [269, 110] on textarea "مكرونة ممزوجة بقطع دجاج متبلة وصوصات ، طبق مشبع ومتنوع." at bounding box center [236, 119] width 101 height 24
click at [273, 110] on textarea "مكرونة ممزوجة بقطع دجاج متبلة وصوصات ، طبق مشبع ومتنوع." at bounding box center [236, 119] width 101 height 24
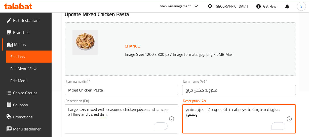
click at [273, 110] on textarea "مكرونة ممزوجة بقطع دجاج متبلة وصوصات ، طبق مشبع ومتنوع." at bounding box center [236, 119] width 101 height 24
paste textarea "بير"
drag, startPoint x: 268, startPoint y: 110, endPoint x: 284, endPoint y: 110, distance: 16.3
click at [284, 110] on textarea "حجم كبير، مكرونة ممزوجة بقطع دجاج متبلة وصوصات ، طبق مشبع ومتنوع." at bounding box center [236, 119] width 101 height 24
click at [225, 109] on textarea "حجم كبير، مكرونة ممزوجة بقطع دجاج متبلة وصوصات ، طبق مشبع ومتنوع." at bounding box center [236, 119] width 101 height 24
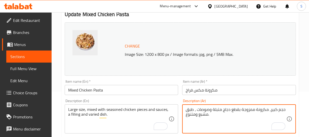
click at [191, 110] on textarea "حجم كبير، مكرونة ممزوجة بقطع دجاج متبلة وصوصات ، طبق مشبع ومتنوع." at bounding box center [236, 119] width 101 height 24
click at [193, 108] on textarea "حجم كبير، مكرونة ممزوجة بقطع دجاج متبلة وصوصات ، طبق مشبع ومتنوع." at bounding box center [236, 119] width 101 height 24
click at [199, 110] on textarea "حجم كبير، مكرونة ممزوجة بقطع دجاج متبلة وصوصات ، طبق مشبع ومتنوع." at bounding box center [236, 119] width 101 height 24
type textarea "حجم كبير، مكرونة ممزوجة بقطع دجاج متبلة وصوصات، طبق مشبع ومتنوع."
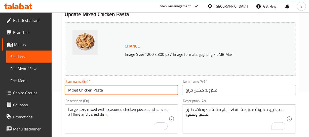
click at [110, 89] on input "Mixed Chicken Pasta" at bounding box center [122, 90] width 114 height 10
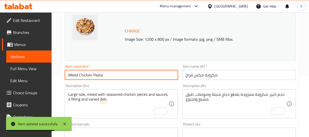
scroll to position [68, 0]
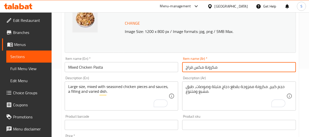
click at [219, 66] on input "مكرونة مكس فراخ" at bounding box center [239, 67] width 114 height 10
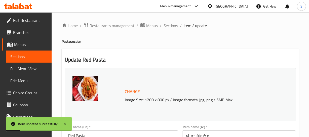
scroll to position [91, 0]
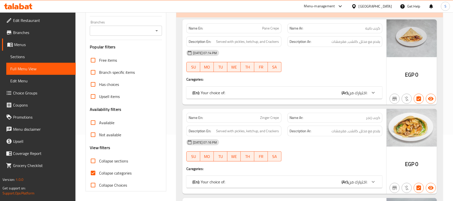
scroll to position [67, 0]
click at [29, 60] on link "Sections" at bounding box center [40, 57] width 69 height 12
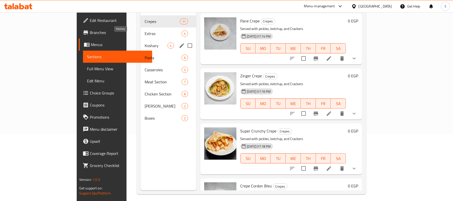
scroll to position [33, 0]
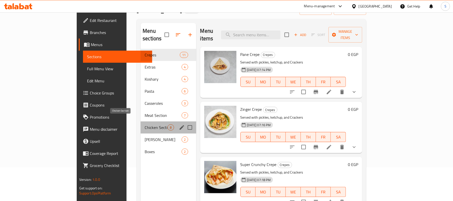
click at [145, 124] on span "Chicken Section" at bounding box center [156, 127] width 23 height 6
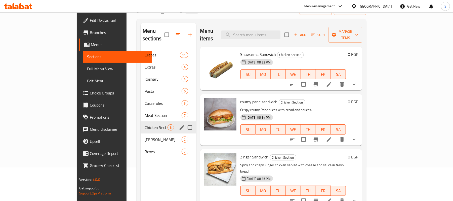
click at [185, 122] on input "Menu sections" at bounding box center [190, 127] width 11 height 11
checkbox input "true"
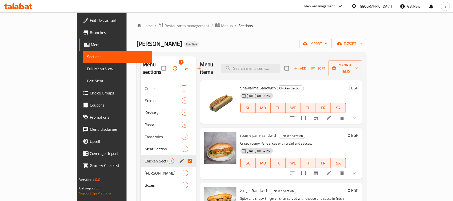
click at [286, 34] on div "Home / Restaurants management / Menus / Sections Baba Abdo Inactive import expo…" at bounding box center [252, 141] width 230 height 239
click at [366, 42] on button "export" at bounding box center [350, 43] width 32 height 9
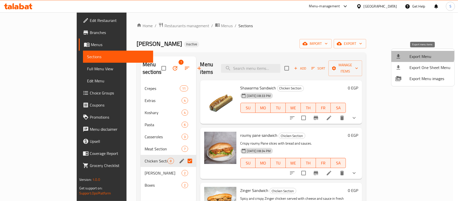
click at [419, 53] on span "Export Menu" at bounding box center [429, 56] width 41 height 6
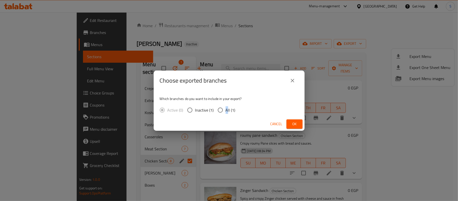
click at [226, 107] on span "All (1)" at bounding box center [231, 110] width 10 height 6
click at [229, 107] on span "All (1)" at bounding box center [231, 110] width 10 height 6
click at [226, 106] on input "All (1)" at bounding box center [220, 110] width 11 height 11
radio input "true"
click at [283, 122] on button "Cancel" at bounding box center [276, 123] width 16 height 9
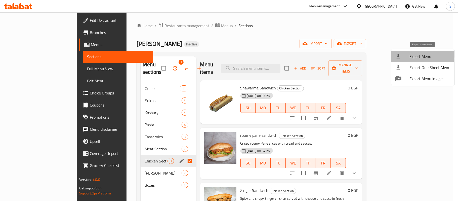
click at [413, 53] on span "Export Menu" at bounding box center [429, 56] width 41 height 6
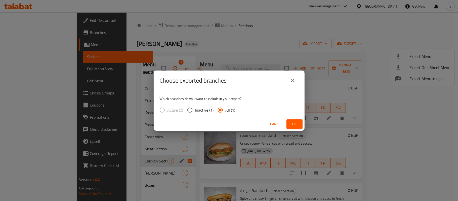
click at [232, 111] on span "All (1)" at bounding box center [231, 110] width 10 height 6
click at [226, 111] on input "All (1)" at bounding box center [220, 110] width 11 height 11
click at [292, 123] on span "Ok" at bounding box center [294, 124] width 8 height 6
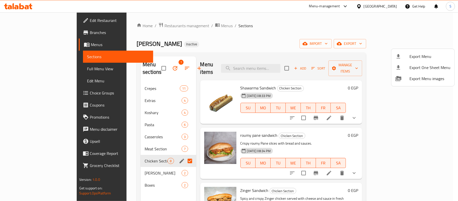
click at [29, 72] on div at bounding box center [229, 100] width 458 height 201
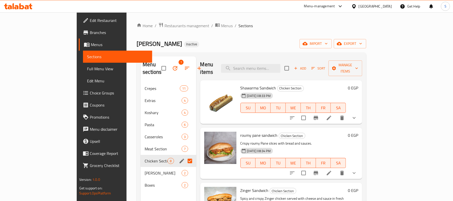
drag, startPoint x: 29, startPoint y: 72, endPoint x: 25, endPoint y: 77, distance: 6.6
click at [87, 72] on span "Full Menu View" at bounding box center [117, 69] width 61 height 6
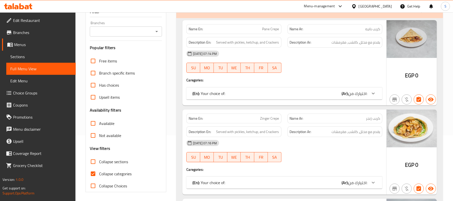
scroll to position [67, 0]
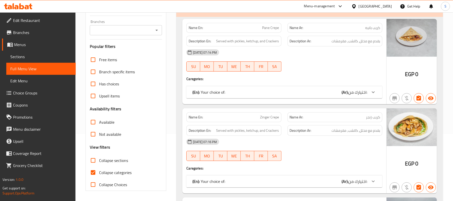
click at [104, 171] on span "Collapse categories" at bounding box center [115, 172] width 32 height 6
click at [99, 171] on input "Collapse categories" at bounding box center [93, 172] width 12 height 12
checkbox input "false"
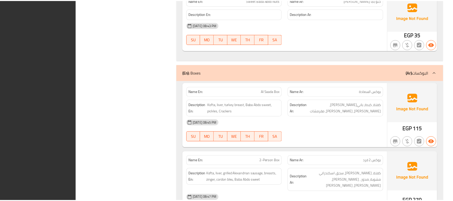
scroll to position [5758, 0]
